Goal: Navigation & Orientation: Find specific page/section

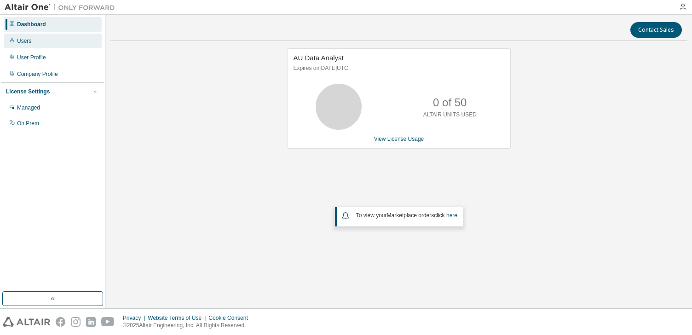
click at [26, 41] on div "Users" at bounding box center [24, 40] width 14 height 7
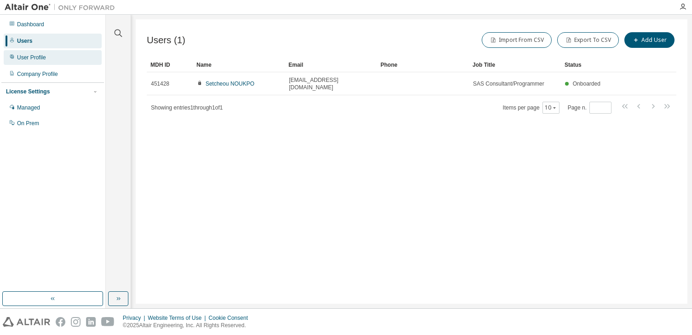
click at [29, 59] on div "User Profile" at bounding box center [31, 57] width 29 height 7
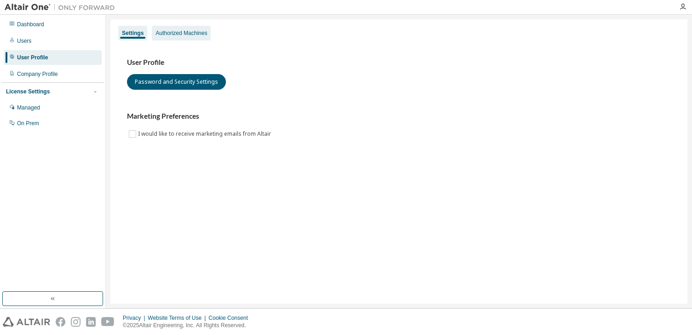
click at [196, 33] on div "Authorized Machines" at bounding box center [181, 32] width 52 height 7
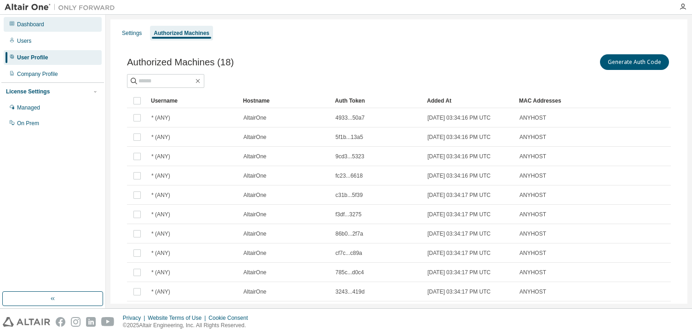
click at [32, 24] on div "Dashboard" at bounding box center [30, 24] width 27 height 7
